Goal: Transaction & Acquisition: Download file/media

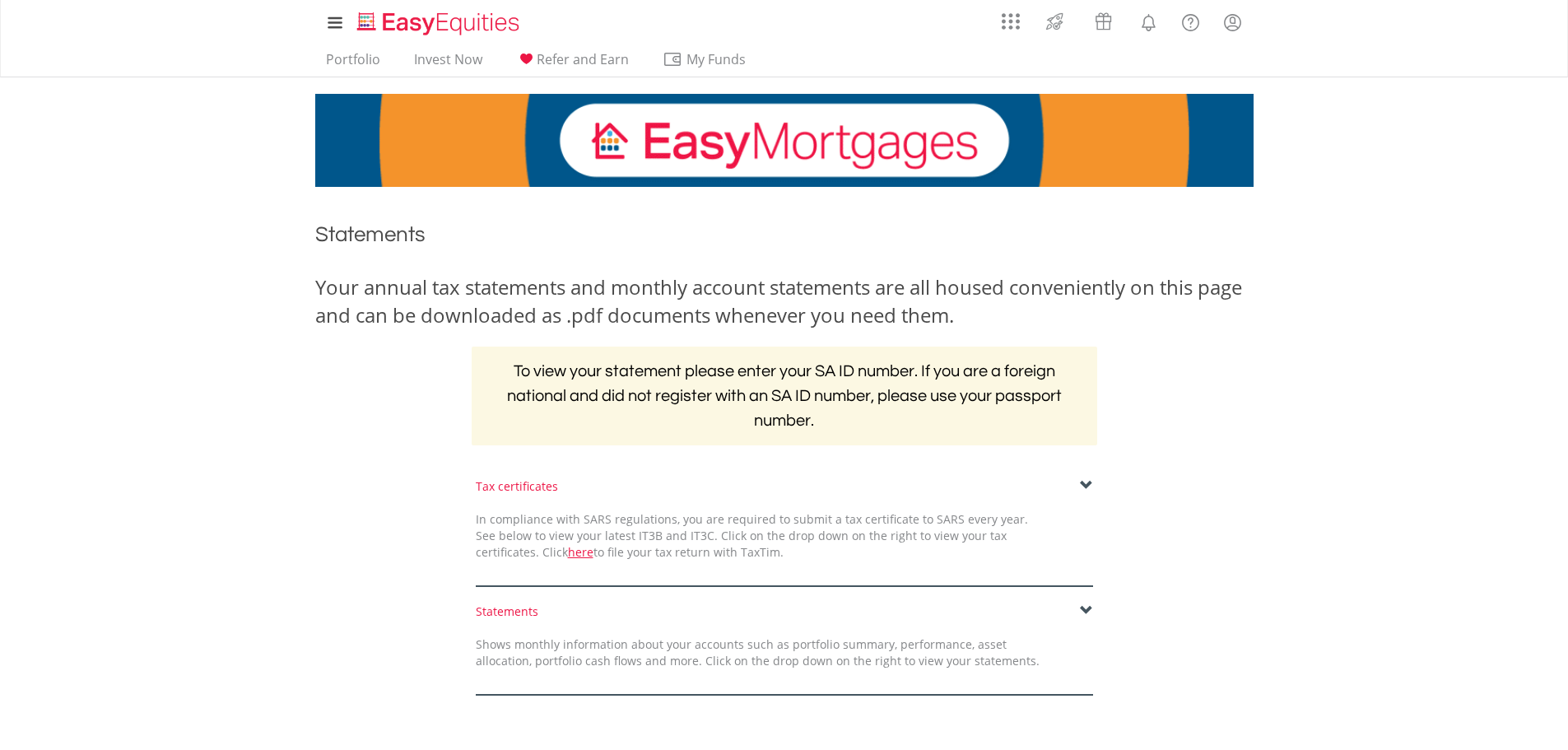
scroll to position [248, 0]
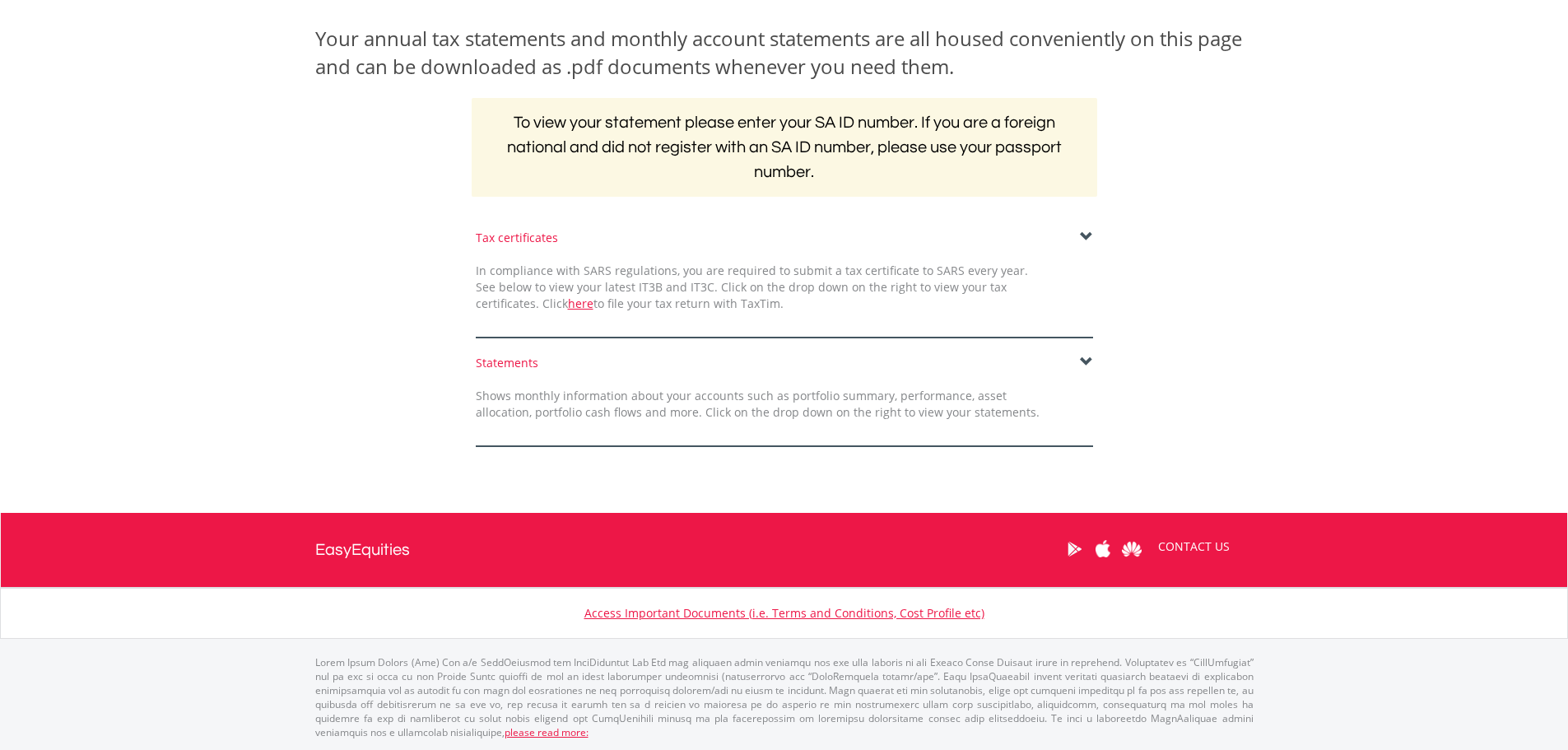
click at [1087, 359] on span at bounding box center [1086, 362] width 13 height 13
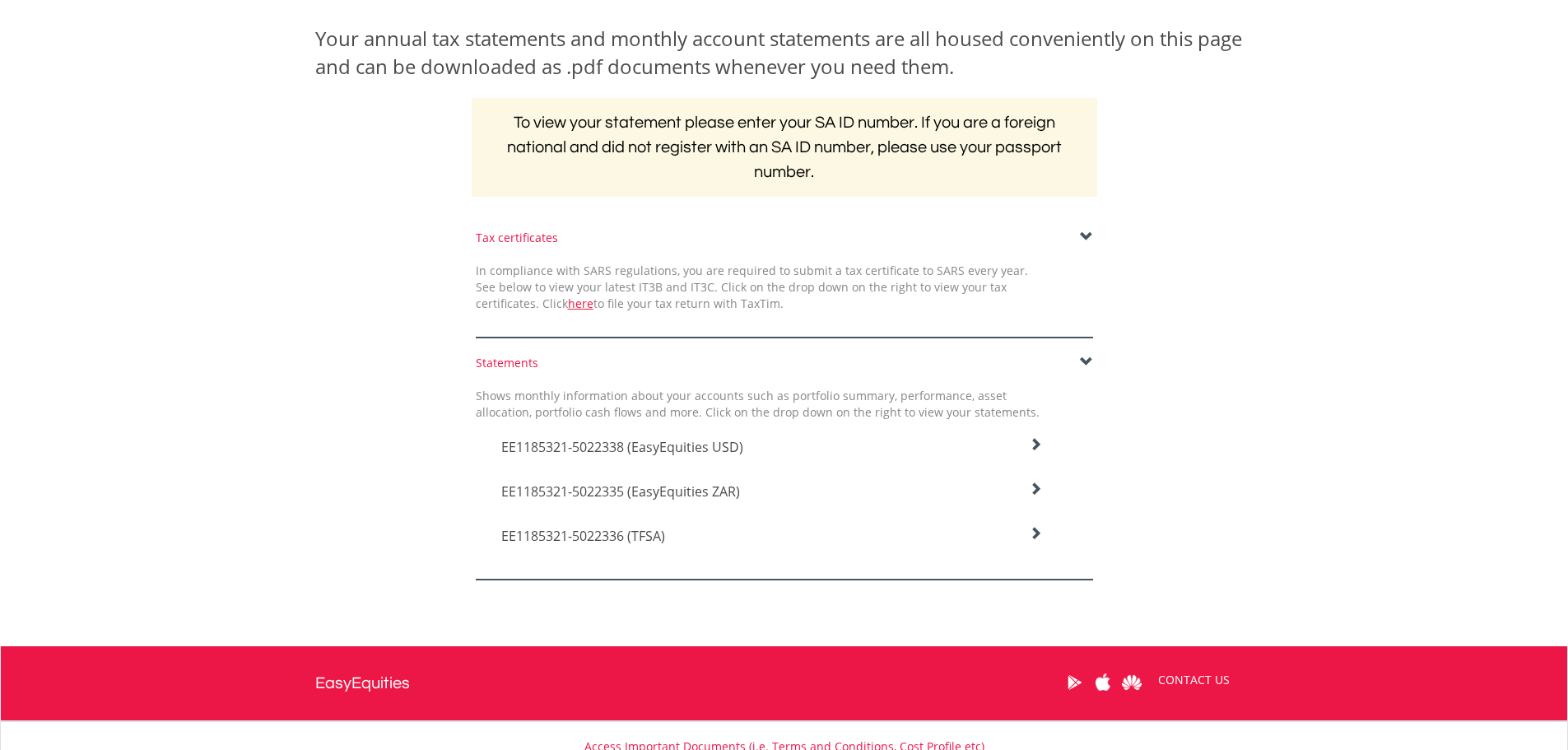
click at [1034, 451] on icon at bounding box center [1035, 445] width 13 height 13
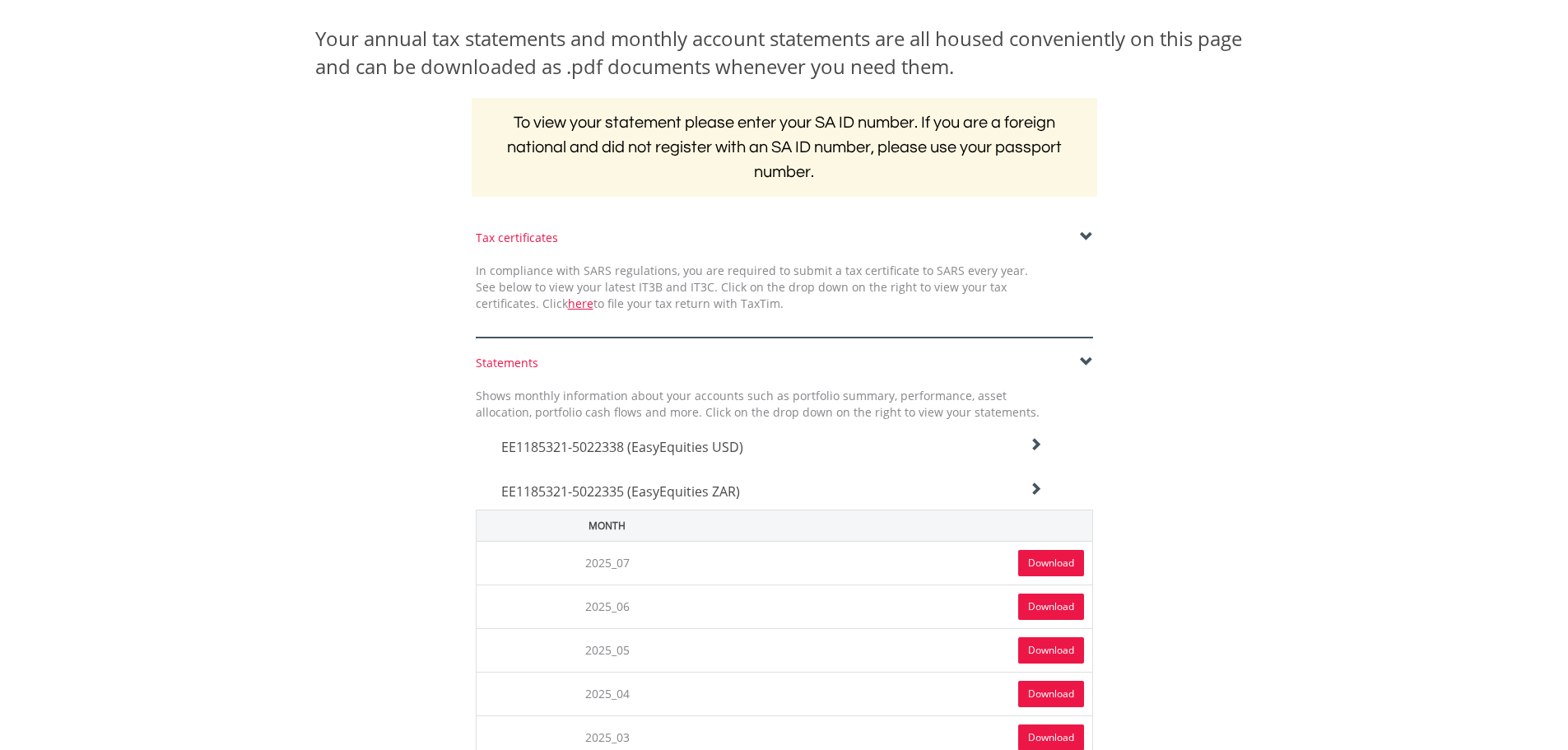
click at [1044, 563] on link "Download" at bounding box center [1050, 563] width 66 height 26
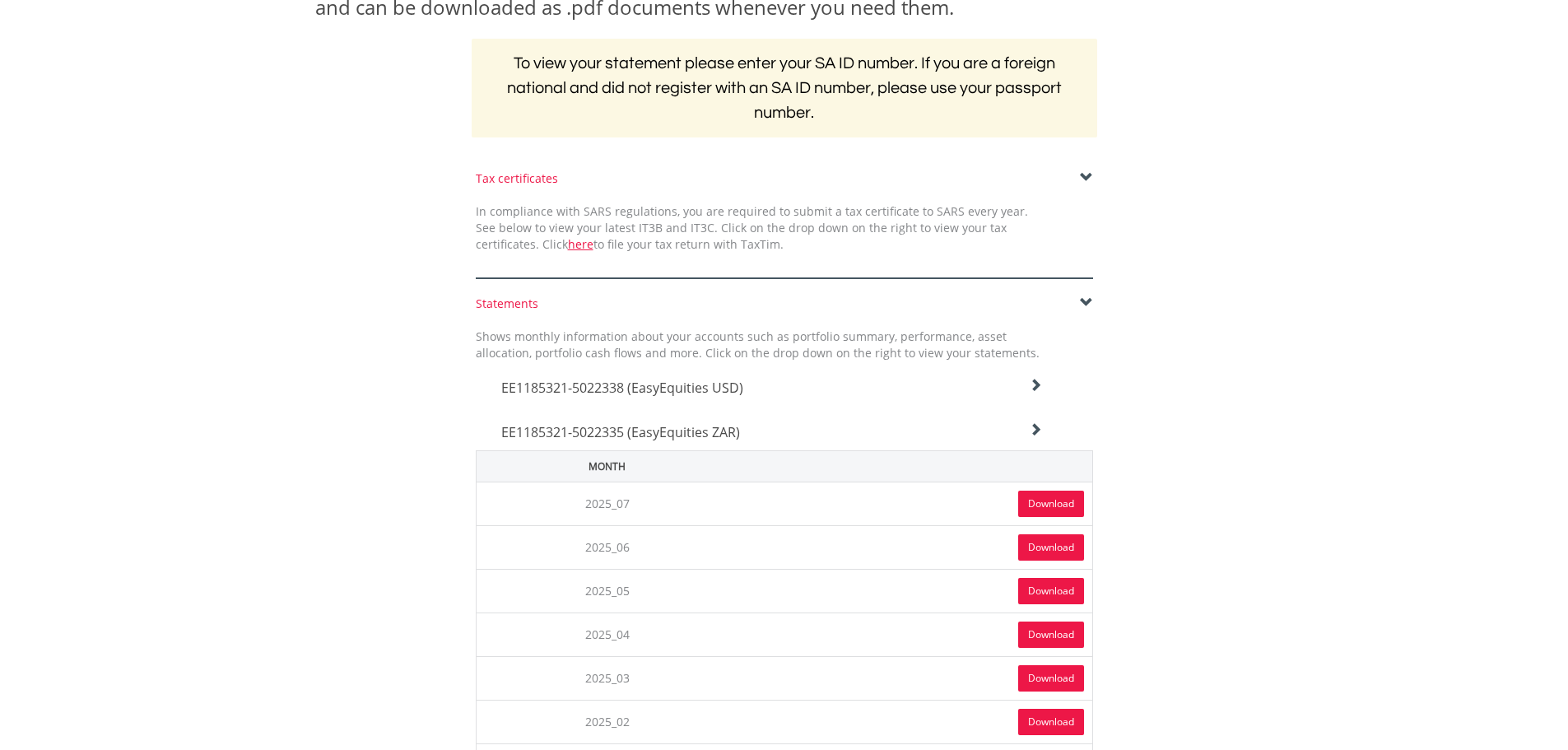
scroll to position [413, 0]
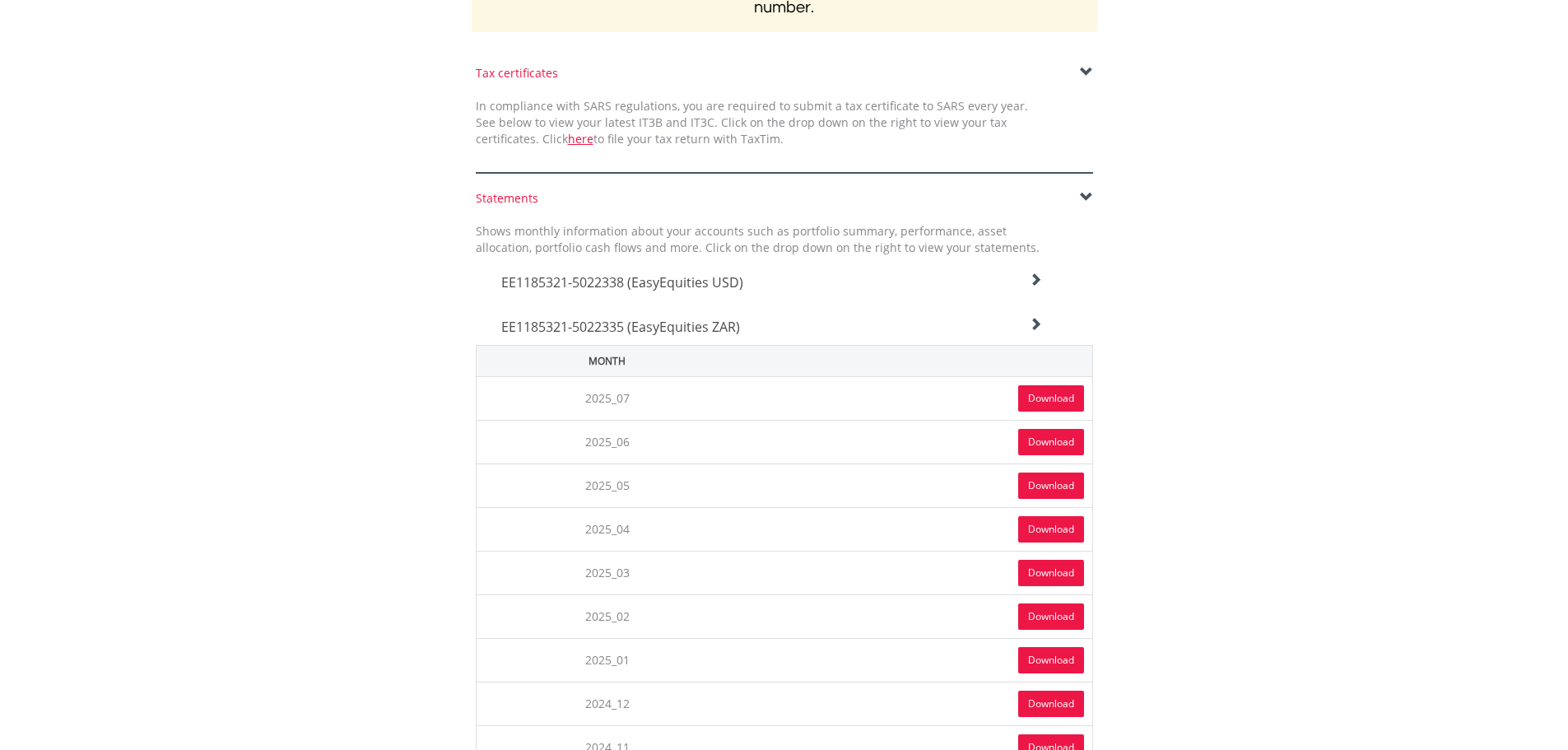
click at [1032, 441] on link "Download" at bounding box center [1050, 442] width 66 height 26
click at [1063, 490] on link "Download" at bounding box center [1050, 486] width 66 height 26
click at [1043, 529] on link "Download" at bounding box center [1050, 529] width 66 height 26
click at [1037, 287] on icon at bounding box center [1035, 280] width 13 height 13
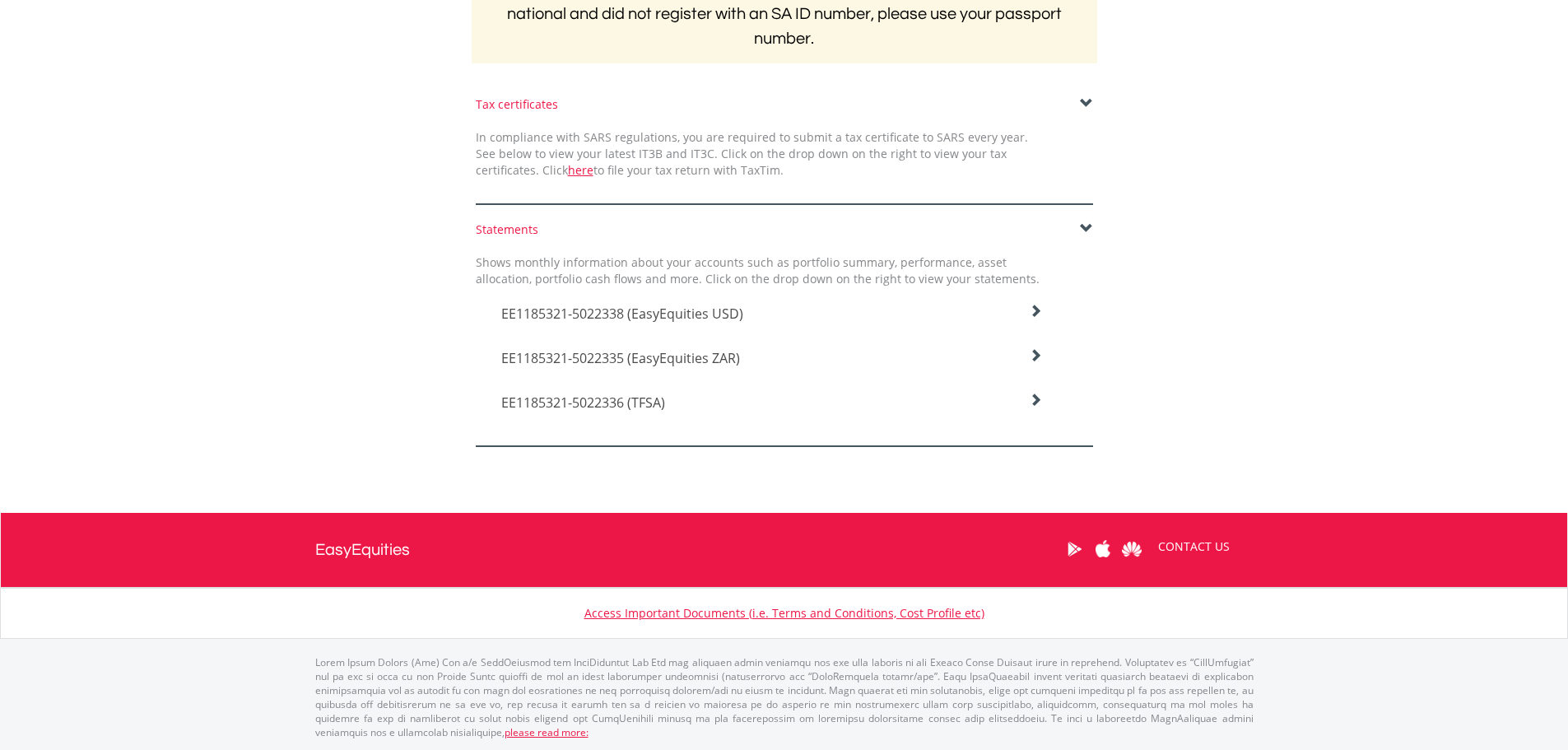
click at [1031, 298] on div "EE1185321-5022338 (EasyEquities USD)" at bounding box center [772, 310] width 566 height 45
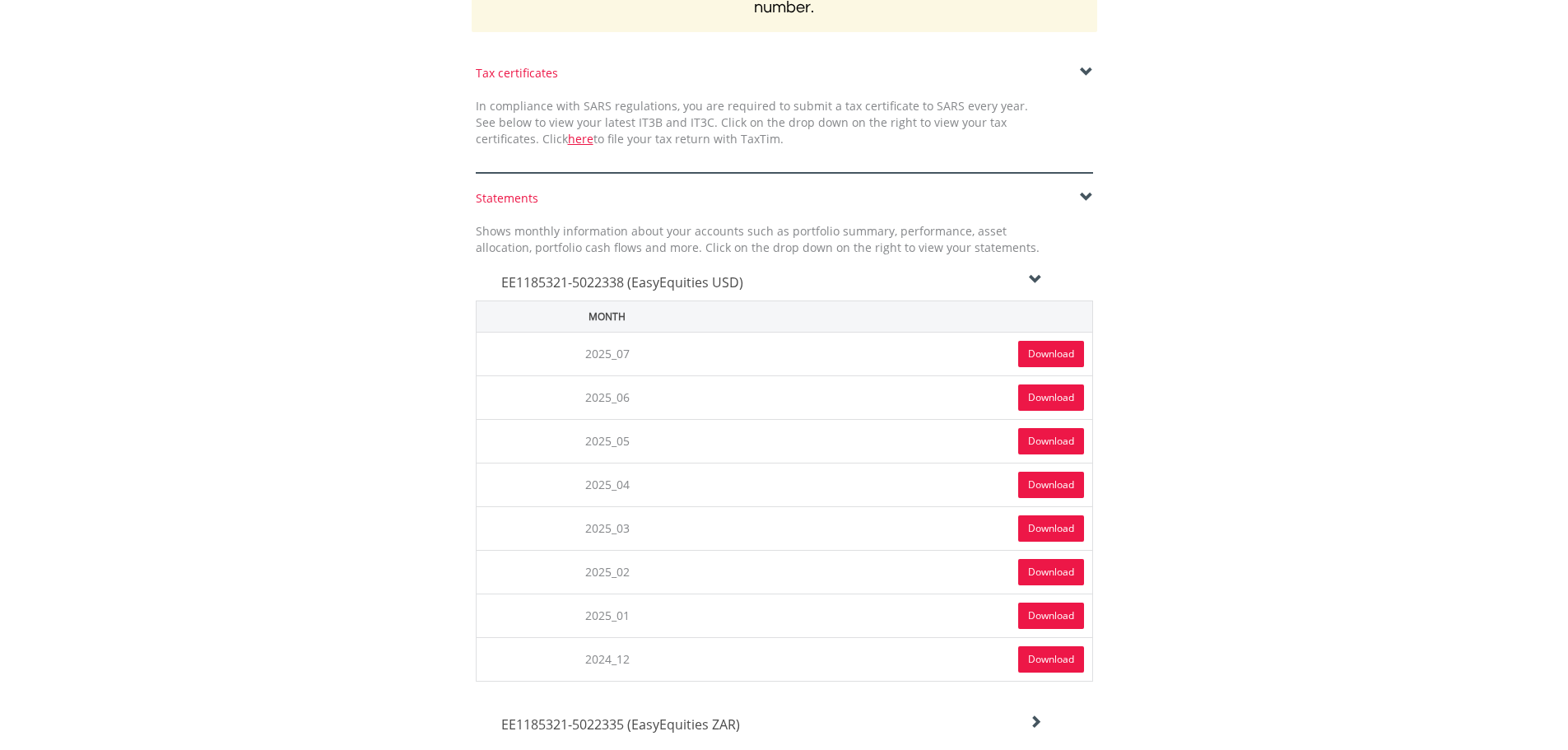
click at [1060, 355] on link "Download" at bounding box center [1050, 354] width 66 height 26
click at [1042, 402] on link "Download" at bounding box center [1050, 397] width 66 height 26
click at [1054, 435] on link "Download" at bounding box center [1050, 441] width 66 height 26
click at [1046, 484] on link "Download" at bounding box center [1050, 485] width 66 height 26
click at [1086, 191] on span at bounding box center [1086, 197] width 13 height 13
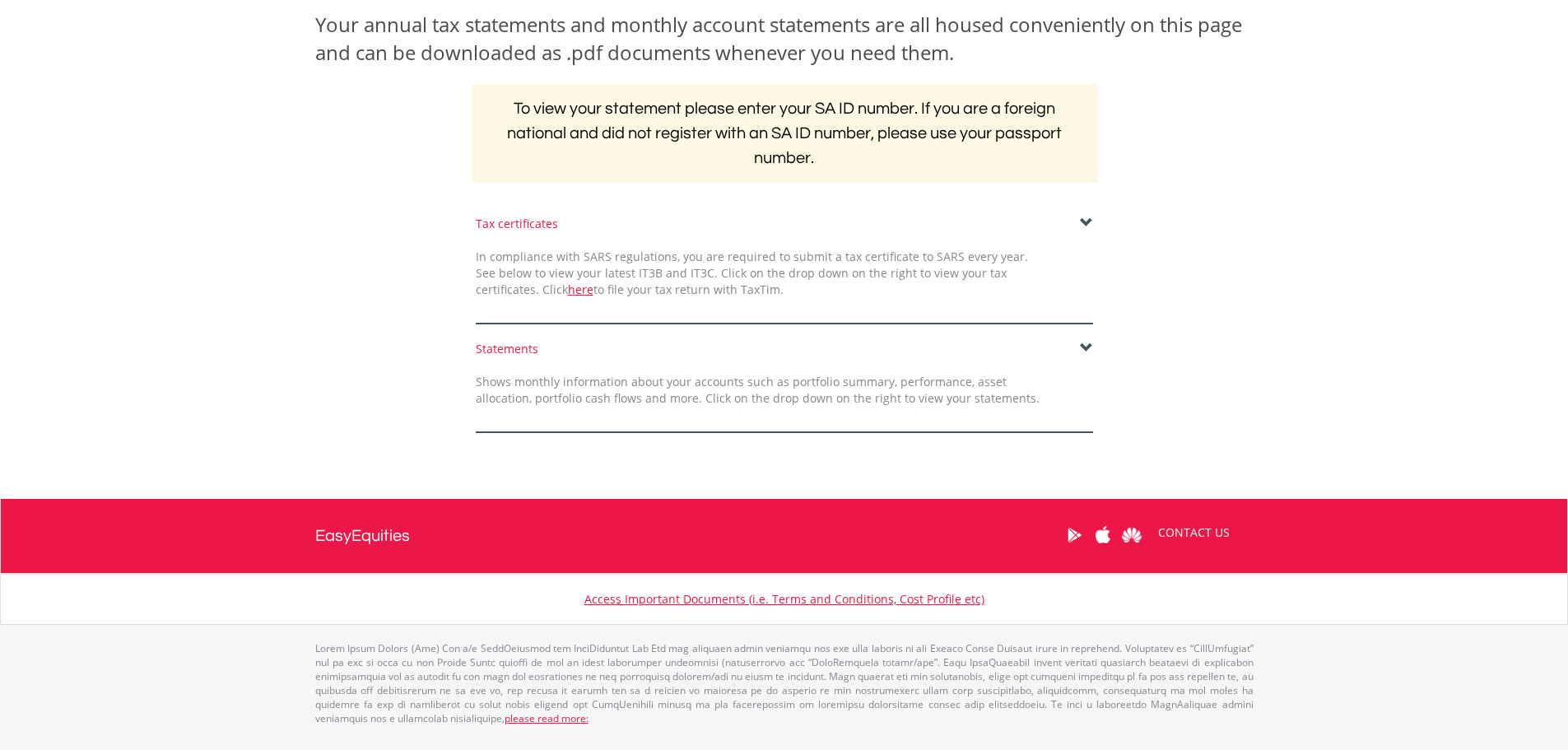
scroll to position [248, 0]
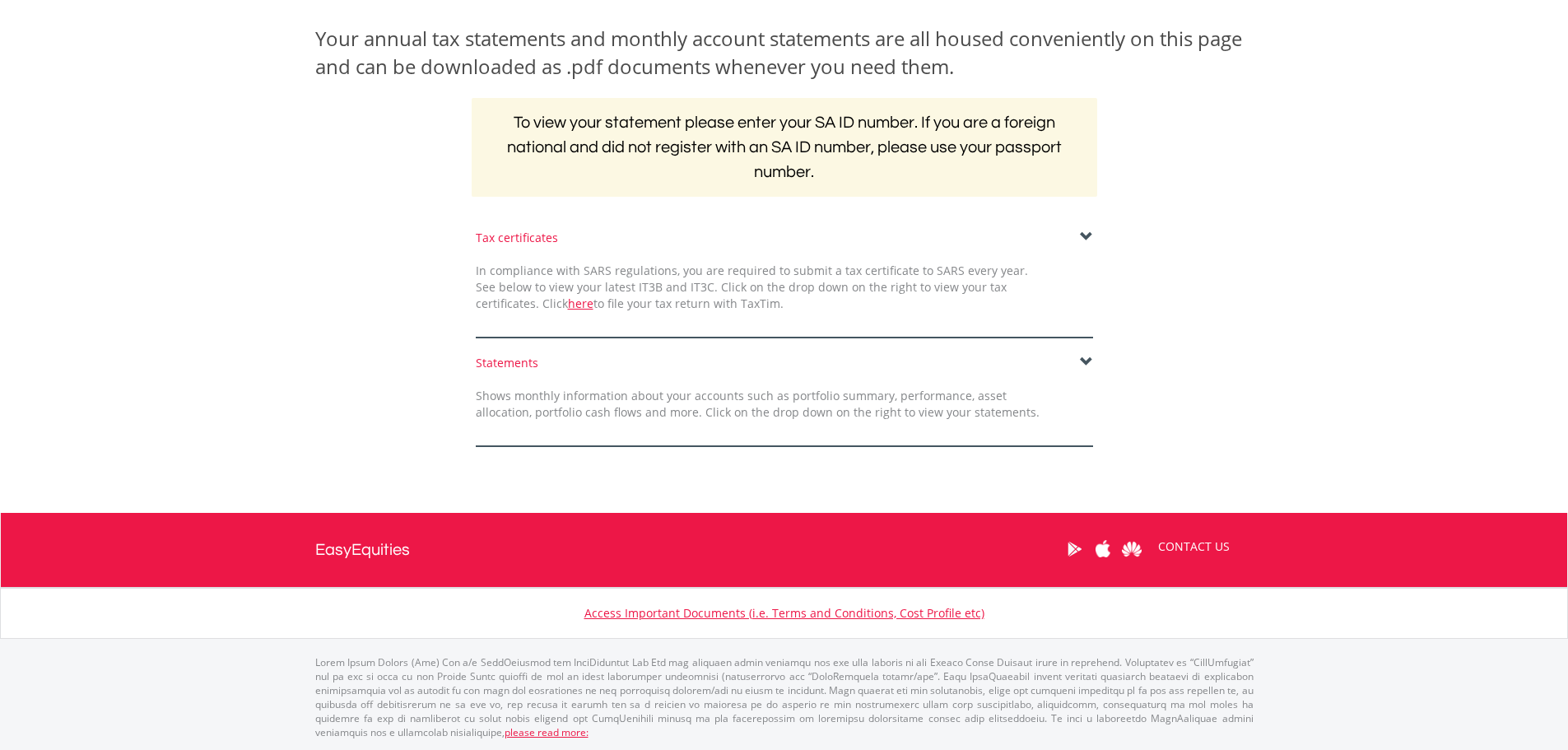
click at [1086, 368] on span at bounding box center [1086, 362] width 13 height 13
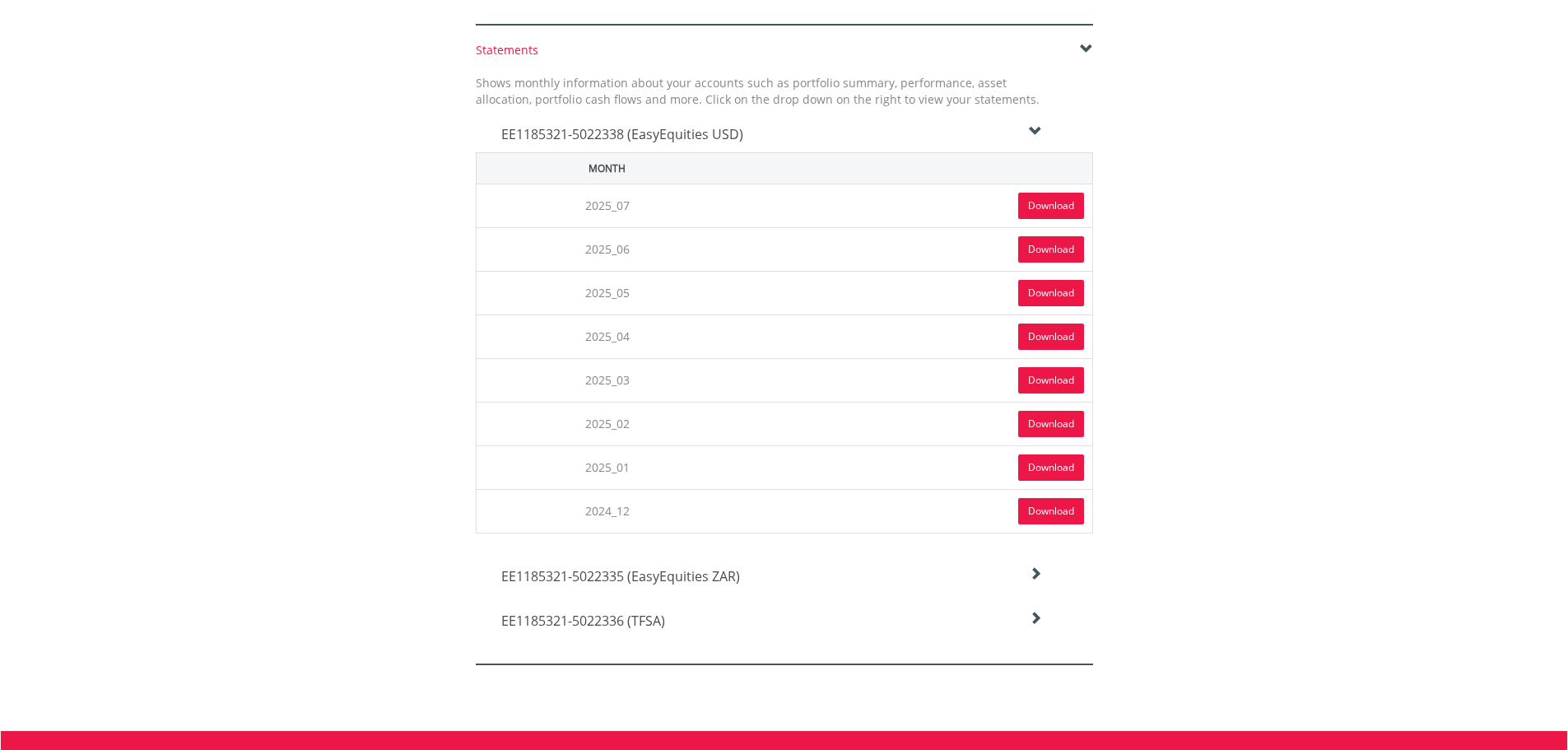
scroll to position [578, 0]
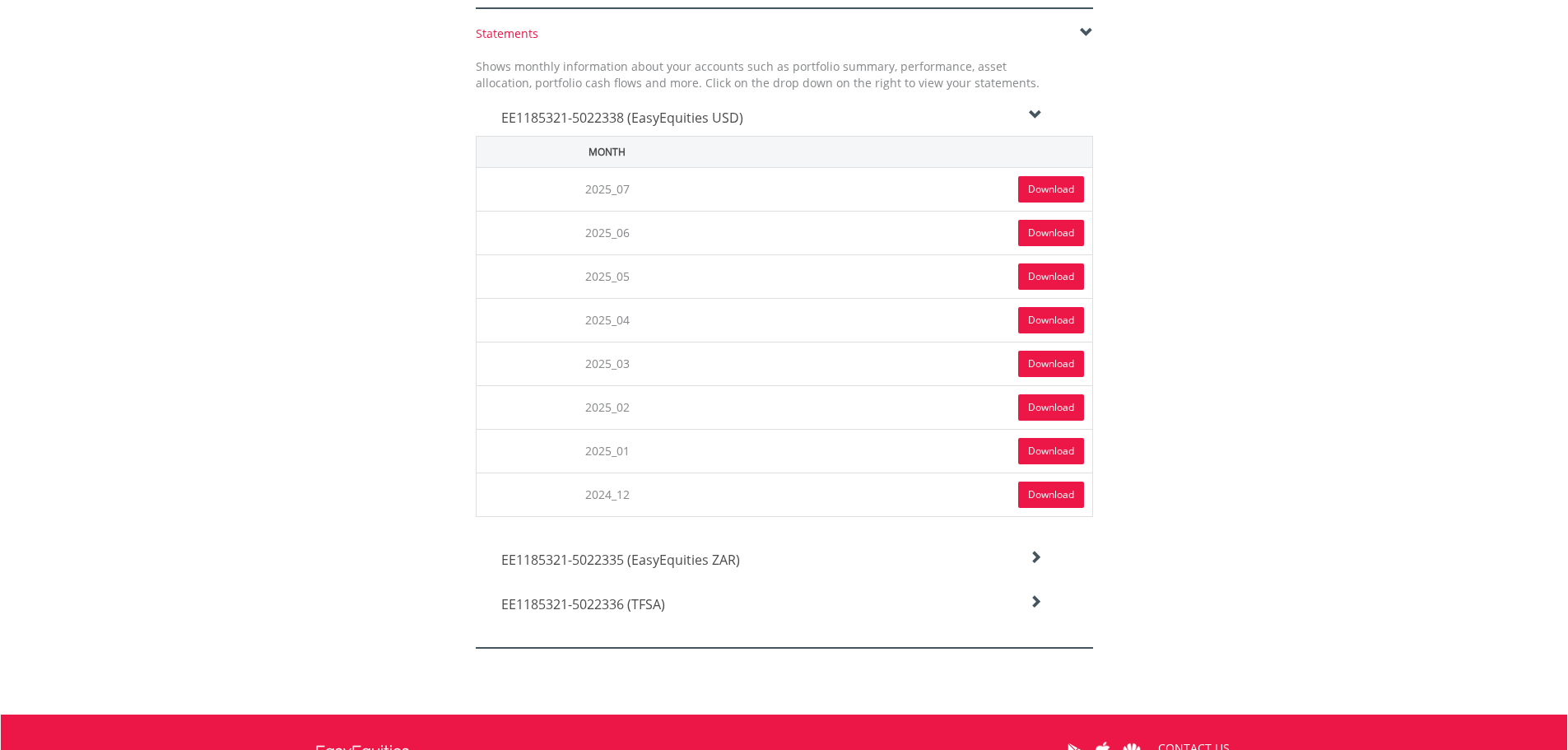
click at [1030, 117] on icon at bounding box center [1035, 115] width 13 height 13
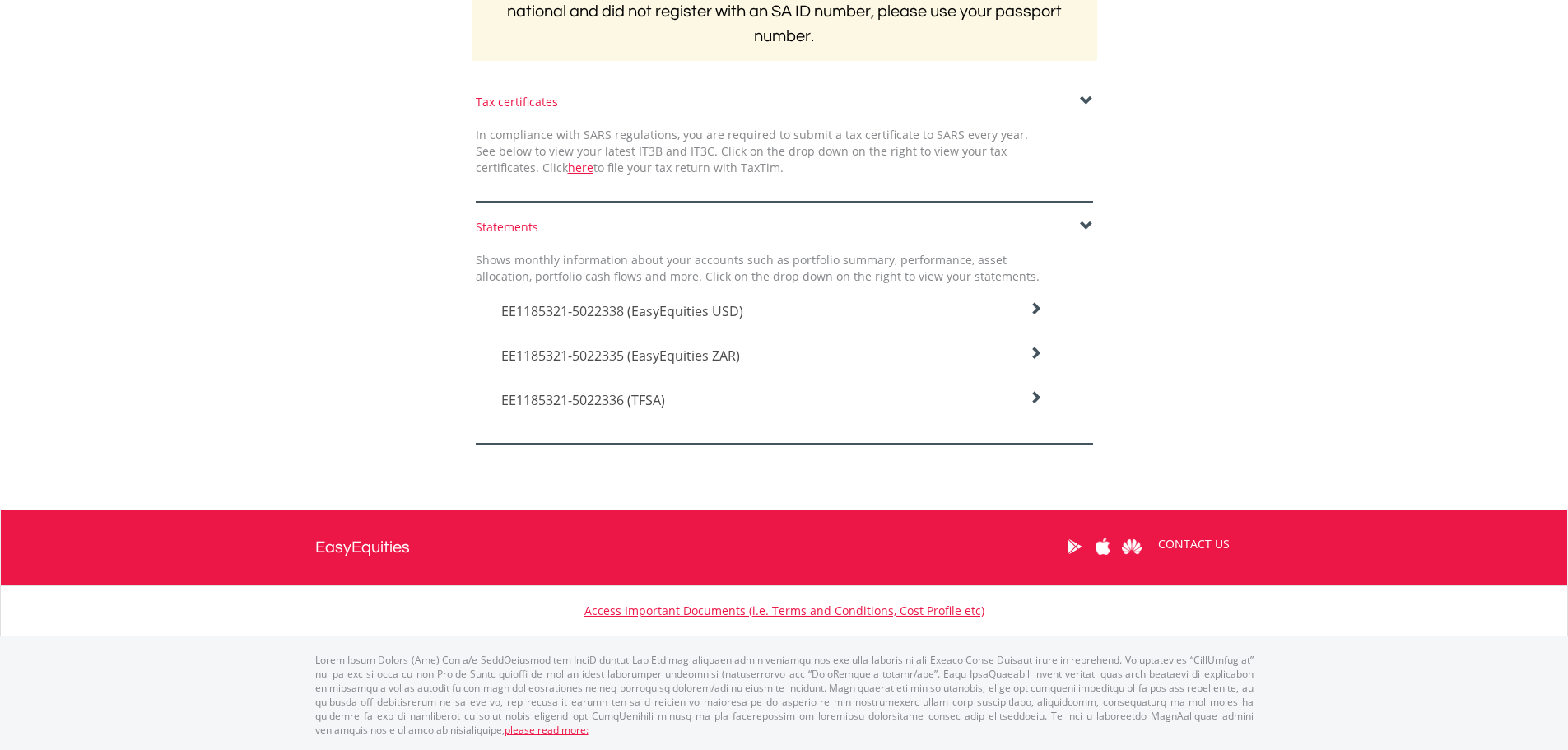
scroll to position [382, 0]
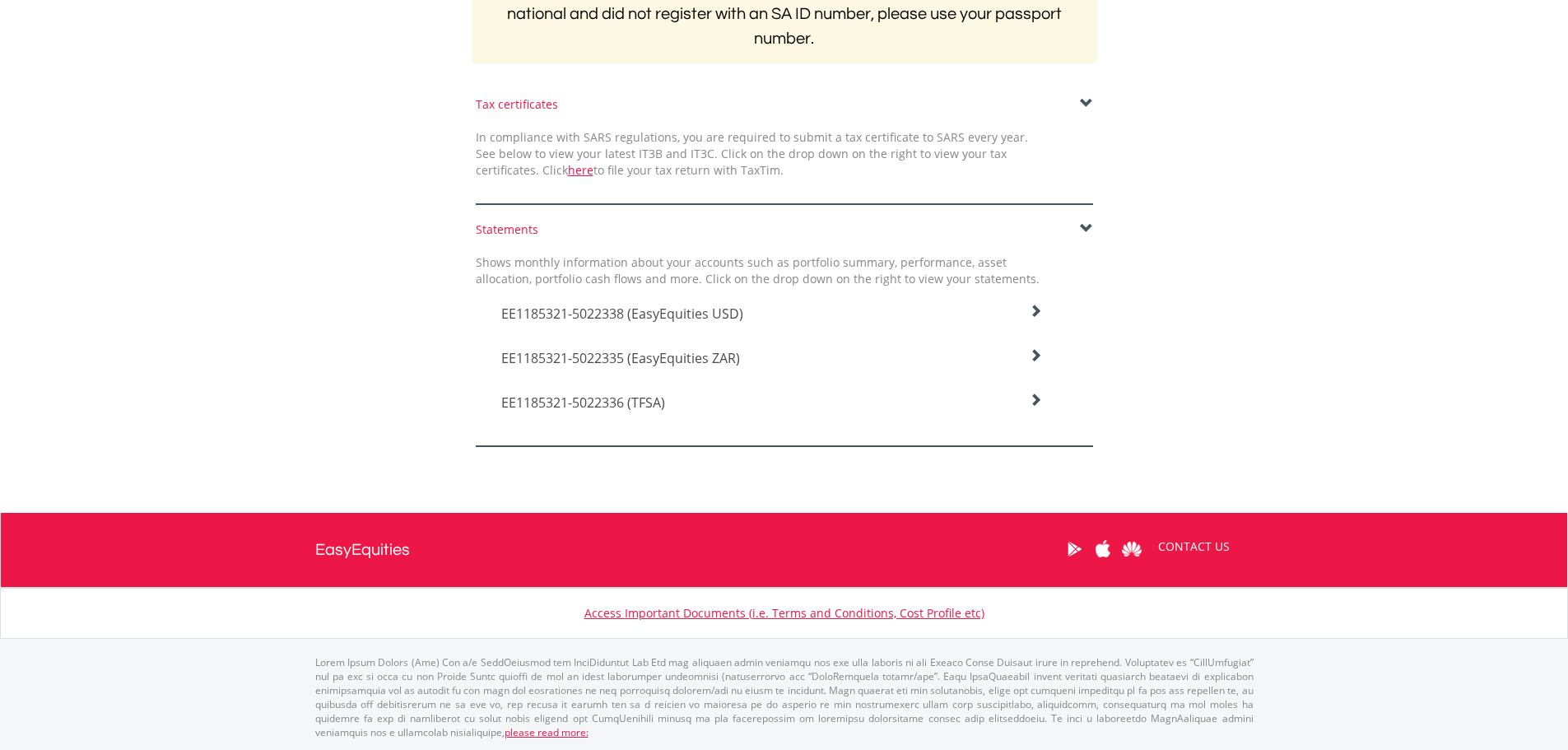
click at [1025, 324] on h4 "EE1185321-5022336 (TFSA)" at bounding box center [772, 313] width 541 height 20
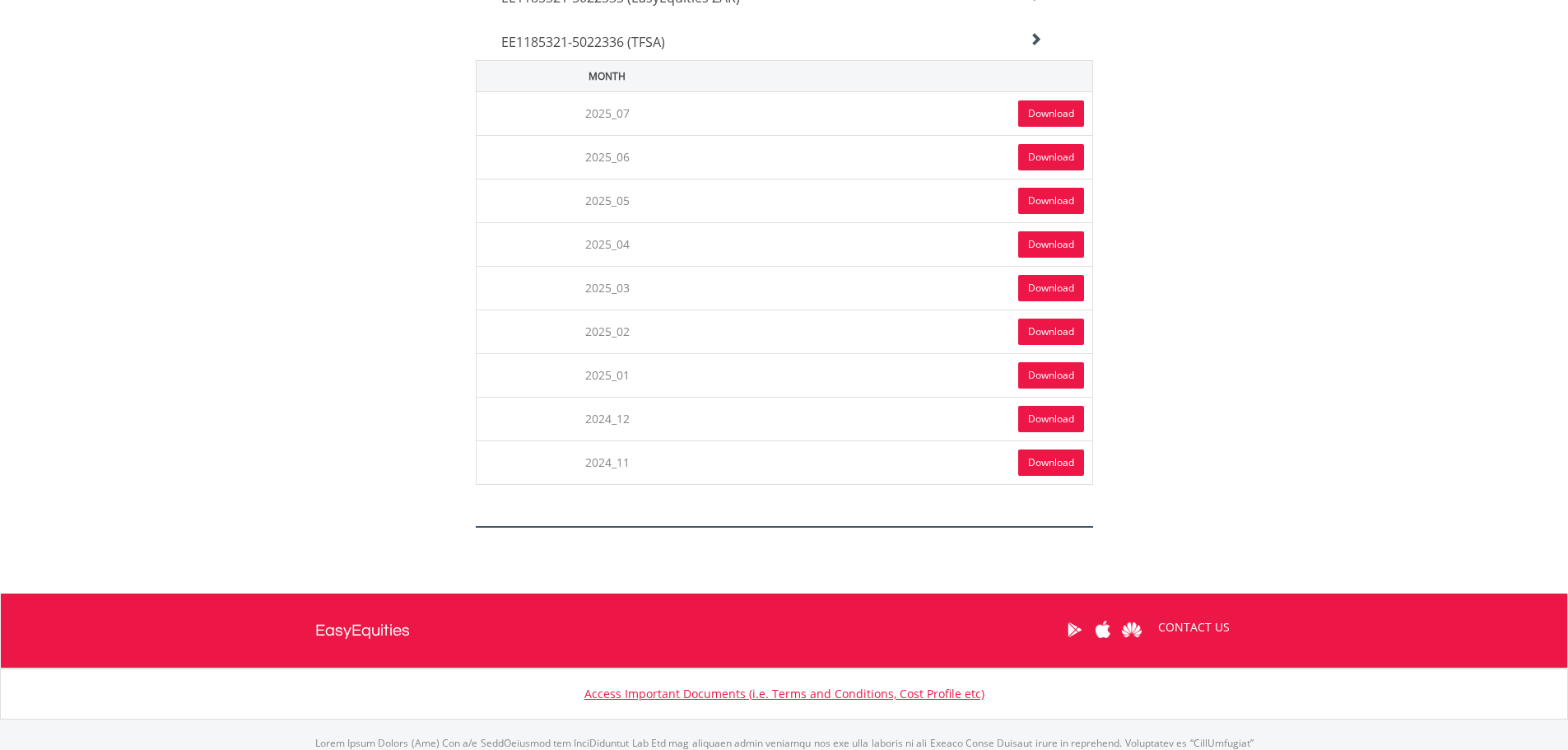
click at [1312, 194] on body "My Investments Invest Now New Listings Sell My Recurring Investments Pending Or…" at bounding box center [784, 51] width 1568 height 1587
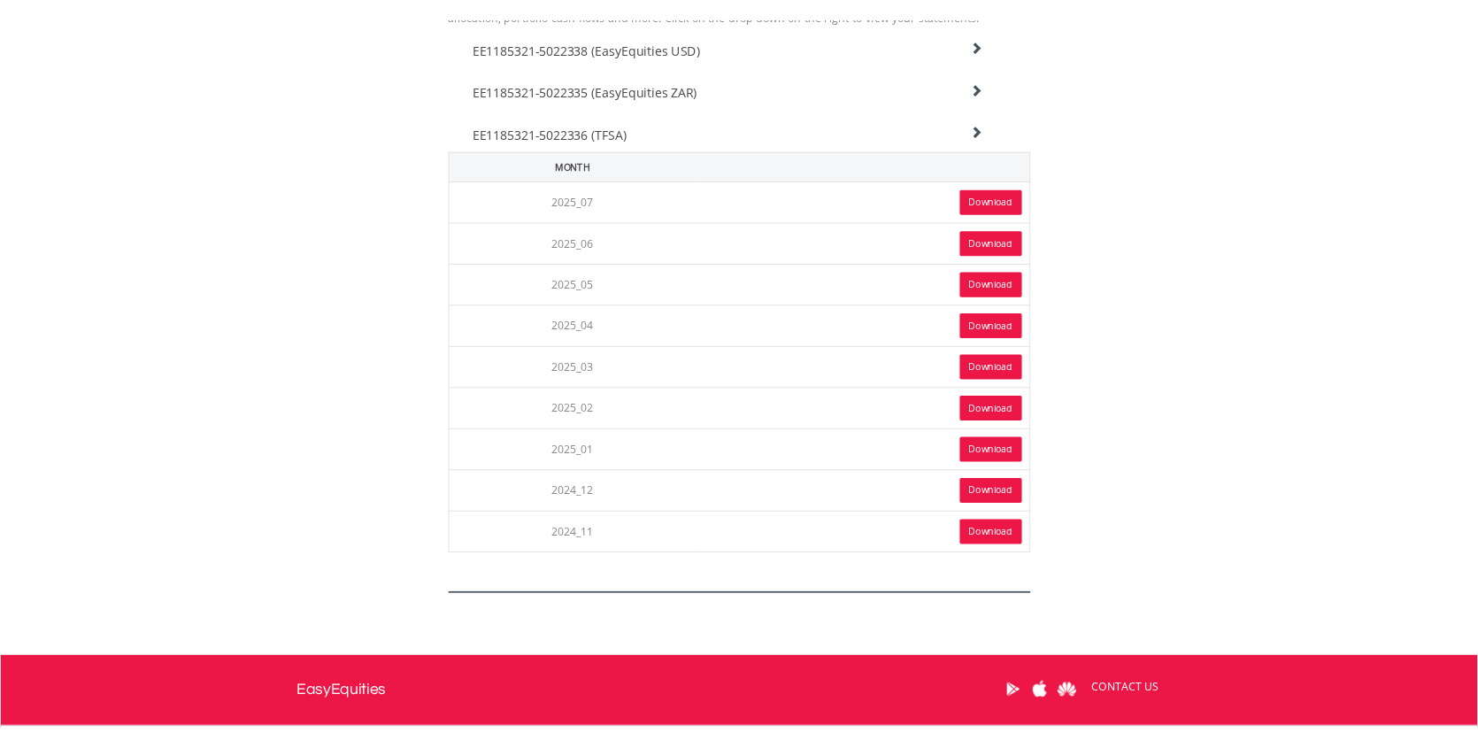
scroll to position [708, 0]
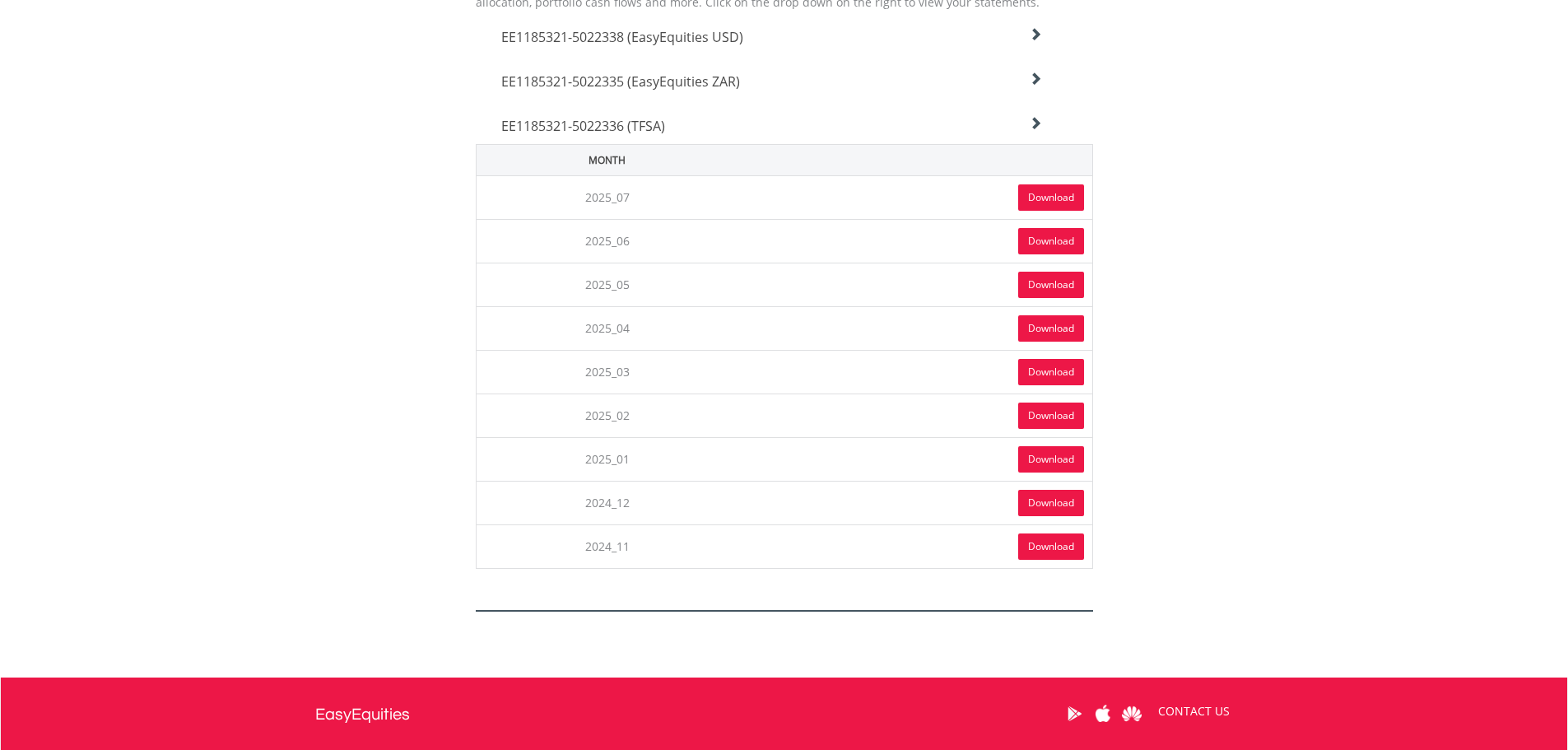
click at [1254, 354] on div "Statements Shows monthly information about your accounts such as portfolio summ…" at bounding box center [784, 278] width 963 height 667
click at [1075, 201] on link "Download" at bounding box center [1050, 197] width 66 height 26
click at [1048, 234] on link "Download" at bounding box center [1050, 241] width 66 height 26
click at [1018, 281] on link "Download" at bounding box center [1050, 285] width 66 height 26
